Goal: Transaction & Acquisition: Purchase product/service

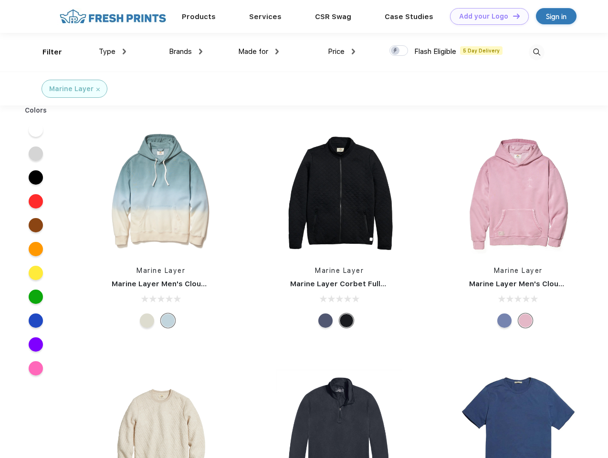
click at [486, 16] on link "Add your Logo Design Tool" at bounding box center [489, 16] width 79 height 17
click at [0, 0] on div "Design Tool" at bounding box center [0, 0] width 0 height 0
click at [512, 16] on link "Add your Logo Design Tool" at bounding box center [489, 16] width 79 height 17
click at [46, 52] on div "Filter" at bounding box center [53, 52] width 20 height 11
click at [113, 52] on span "Type" at bounding box center [107, 51] width 17 height 9
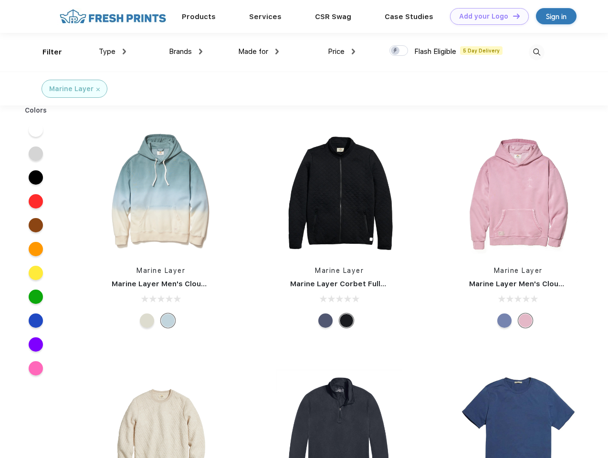
click at [186, 52] on span "Brands" at bounding box center [180, 51] width 23 height 9
click at [259, 52] on span "Made for" at bounding box center [253, 51] width 30 height 9
click at [342, 52] on span "Price" at bounding box center [336, 51] width 17 height 9
click at [399, 51] on div at bounding box center [399, 50] width 19 height 11
click at [396, 51] on input "checkbox" at bounding box center [393, 48] width 6 height 6
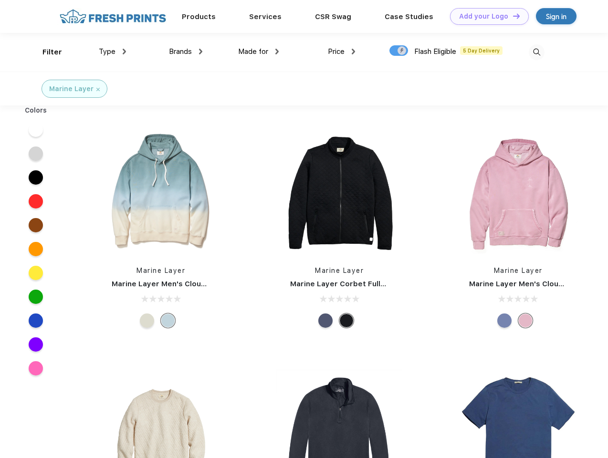
click at [537, 52] on img at bounding box center [537, 52] width 16 height 16
